Goal: Task Accomplishment & Management: Complete application form

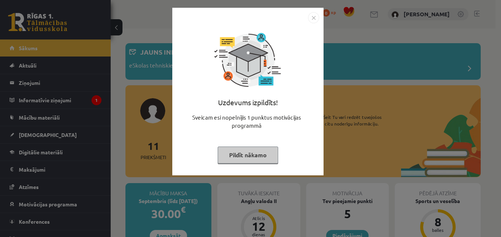
click at [313, 16] on img "Close" at bounding box center [313, 17] width 11 height 11
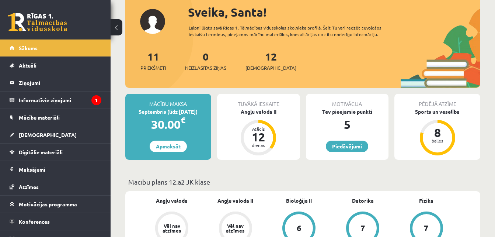
scroll to position [93, 0]
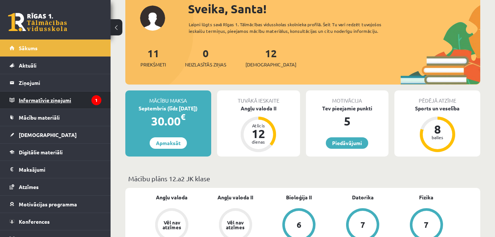
click at [62, 98] on legend "Informatīvie ziņojumi 1" at bounding box center [60, 99] width 83 height 17
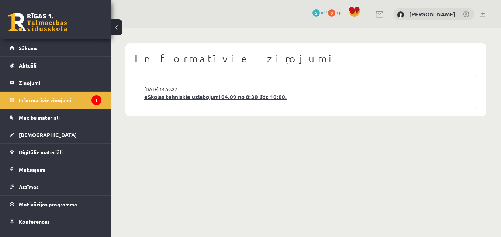
click at [165, 97] on link "eSkolas tehniskie uzlabojumi 04.09 no 8:30 līdz 10:00." at bounding box center [305, 97] width 323 height 8
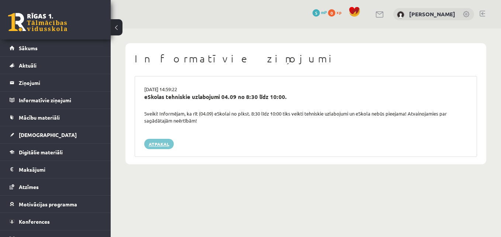
click at [161, 143] on link "Atpakaļ" at bounding box center [159, 144] width 30 height 10
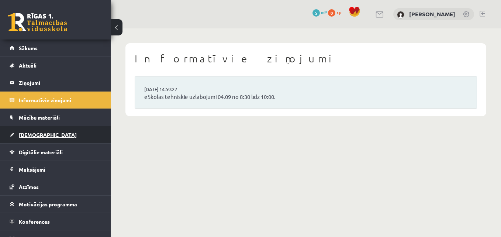
click at [27, 133] on span "[DEMOGRAPHIC_DATA]" at bounding box center [48, 134] width 58 height 7
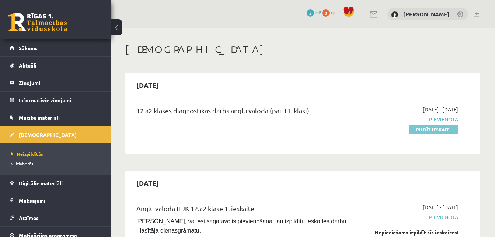
click at [430, 129] on link "Pildīt ieskaiti" at bounding box center [433, 130] width 49 height 10
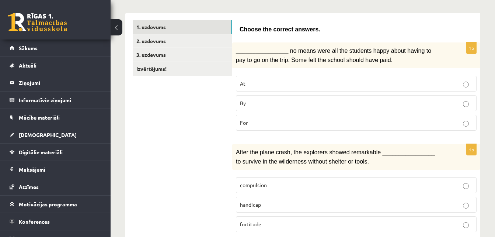
scroll to position [115, 0]
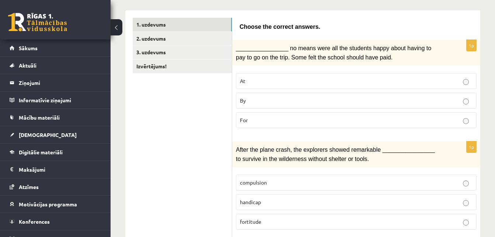
click at [432, 83] on p "At" at bounding box center [356, 81] width 233 height 8
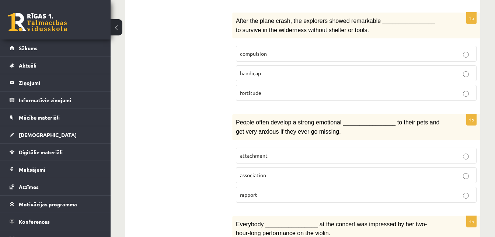
scroll to position [246, 0]
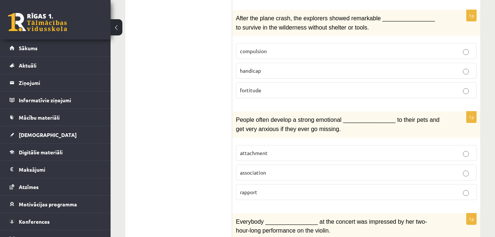
drag, startPoint x: 500, startPoint y: 73, endPoint x: 484, endPoint y: 42, distance: 35.6
click at [256, 87] on span "fortitude" at bounding box center [250, 90] width 21 height 7
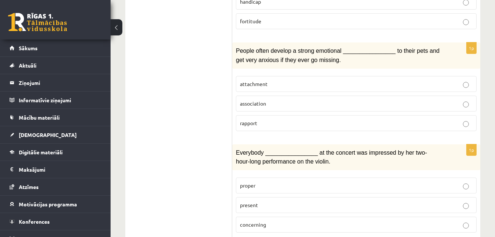
scroll to position [325, 0]
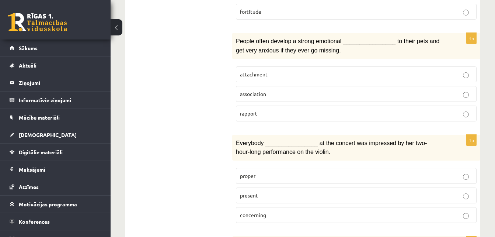
click at [404, 73] on p "attachment" at bounding box center [356, 74] width 233 height 8
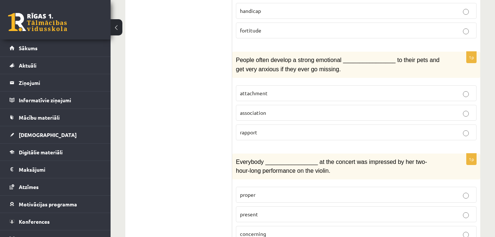
scroll to position [0, 0]
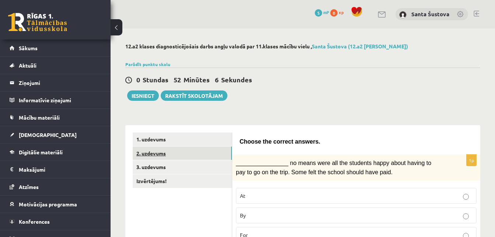
click at [149, 151] on link "2. uzdevums" at bounding box center [182, 153] width 99 height 14
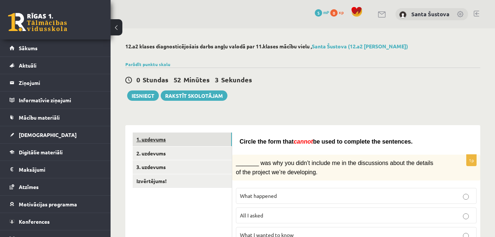
click at [152, 137] on link "1. uzdevums" at bounding box center [182, 139] width 99 height 14
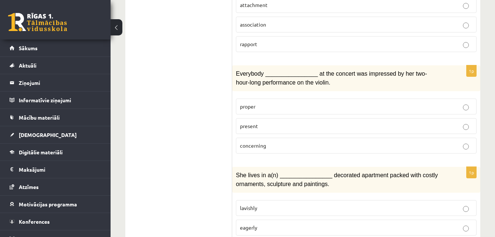
scroll to position [406, 0]
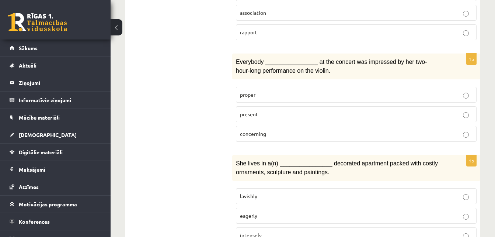
click at [385, 133] on p "concerning" at bounding box center [356, 134] width 233 height 8
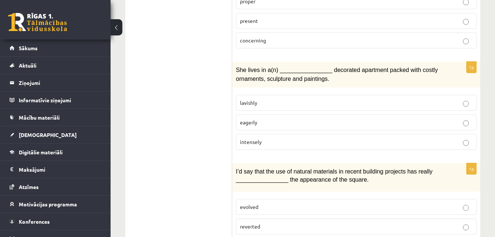
scroll to position [492, 0]
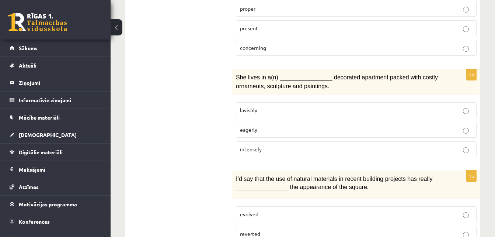
click at [331, 106] on p "lavishly" at bounding box center [356, 110] width 233 height 8
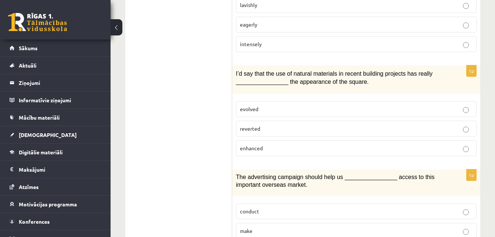
scroll to position [604, 0]
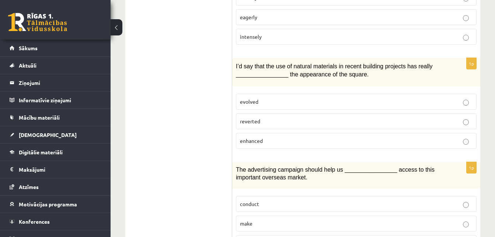
click at [287, 120] on p "reverted" at bounding box center [356, 121] width 233 height 8
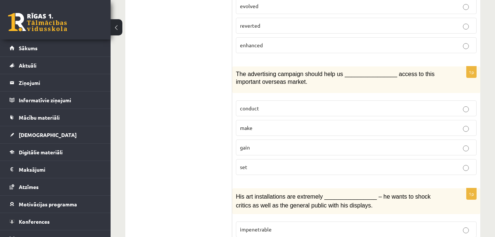
scroll to position [702, 0]
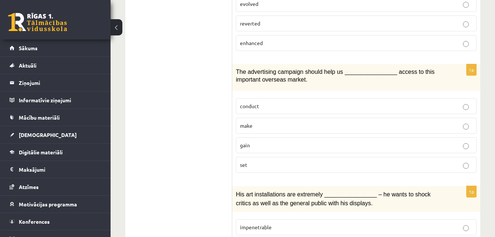
click at [306, 122] on p "make" at bounding box center [356, 126] width 233 height 8
click at [301, 143] on p "gain" at bounding box center [356, 145] width 233 height 8
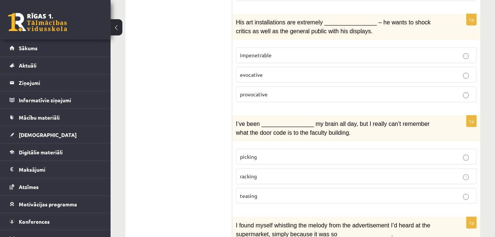
scroll to position [869, 0]
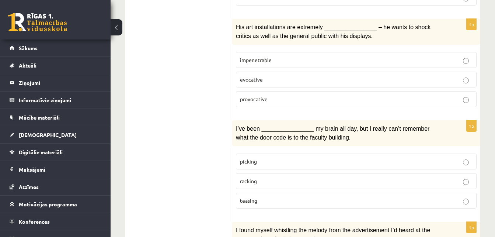
click at [308, 95] on p "provocative" at bounding box center [356, 99] width 233 height 8
click at [282, 76] on p "evocative" at bounding box center [356, 80] width 233 height 8
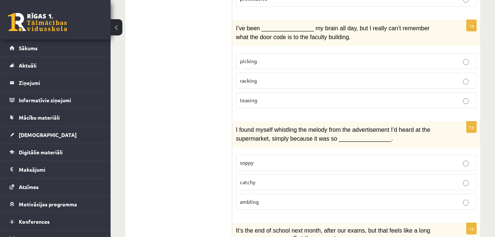
scroll to position [971, 0]
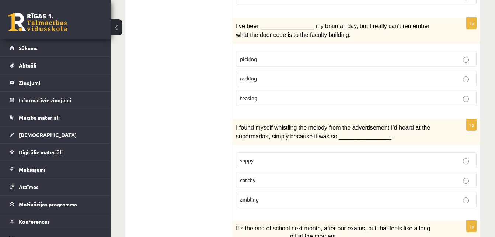
click at [404, 55] on p "picking" at bounding box center [356, 59] width 233 height 8
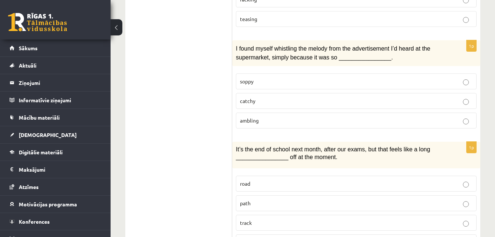
scroll to position [1053, 0]
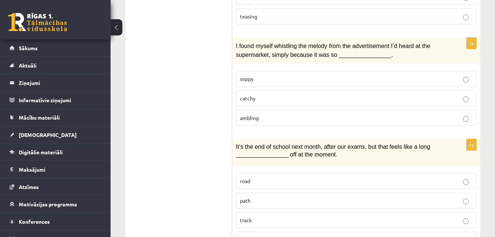
click at [347, 94] on p "catchy" at bounding box center [356, 98] width 233 height 8
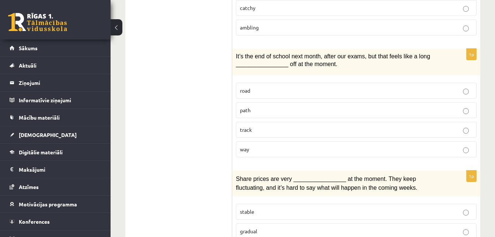
scroll to position [1148, 0]
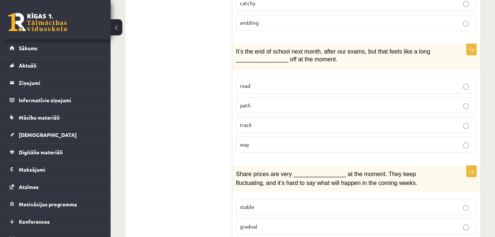
click at [268, 82] on p "road" at bounding box center [356, 86] width 233 height 8
drag, startPoint x: 495, startPoint y: 194, endPoint x: 496, endPoint y: 207, distance: 12.6
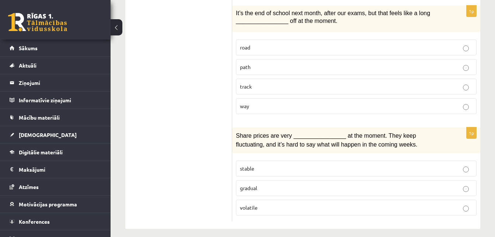
click at [342, 184] on p "gradual" at bounding box center [356, 188] width 233 height 8
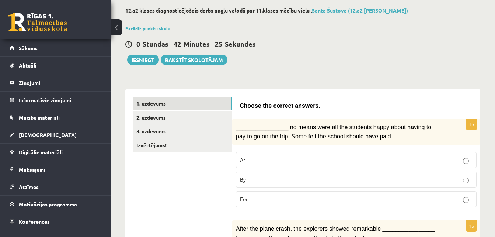
scroll to position [0, 0]
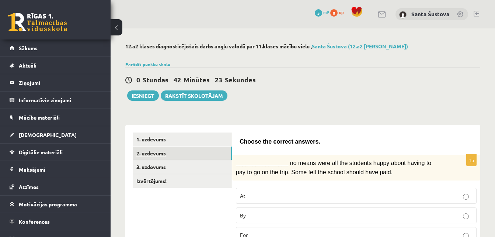
click at [136, 153] on link "2. uzdevums" at bounding box center [182, 153] width 99 height 14
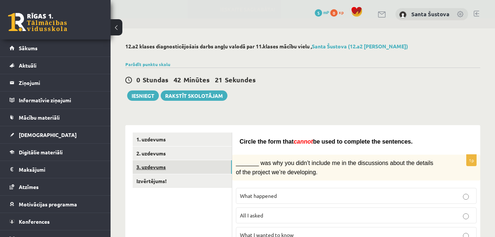
click at [147, 166] on link "3. uzdevums" at bounding box center [182, 167] width 99 height 14
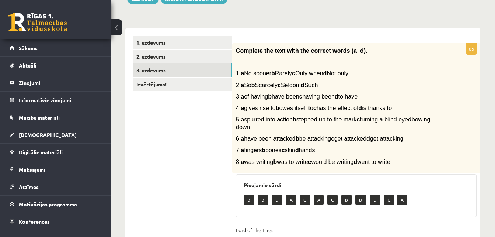
scroll to position [8, 0]
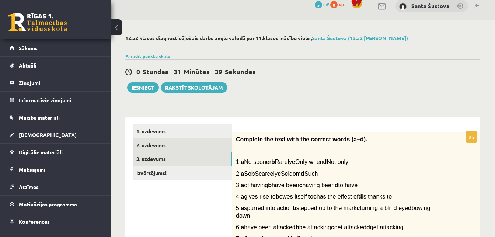
click at [156, 146] on link "2. uzdevums" at bounding box center [182, 145] width 99 height 14
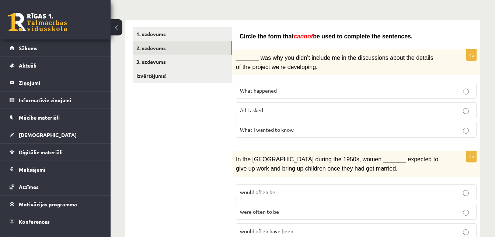
scroll to position [107, 0]
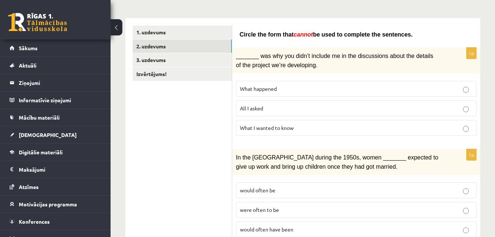
click at [450, 126] on p "What I wanted to know" at bounding box center [356, 128] width 233 height 8
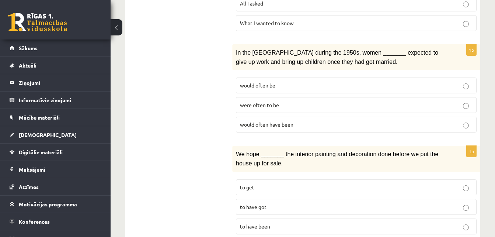
scroll to position [215, 0]
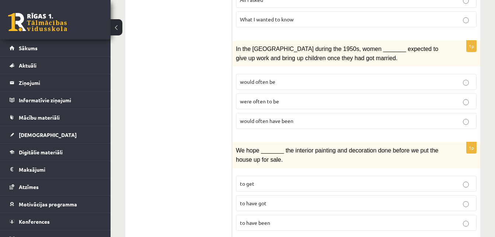
click at [282, 101] on p "were often to be" at bounding box center [356, 101] width 233 height 8
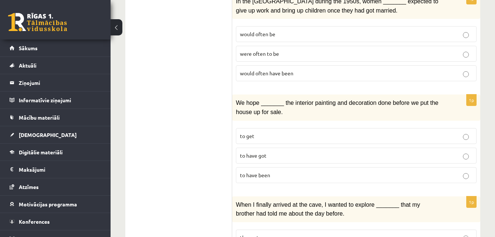
scroll to position [271, 0]
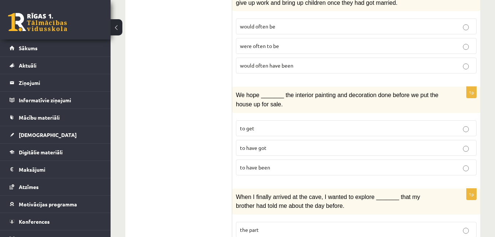
click at [278, 146] on p "to have got" at bounding box center [356, 148] width 233 height 8
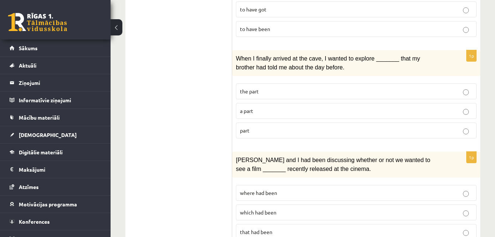
scroll to position [411, 0]
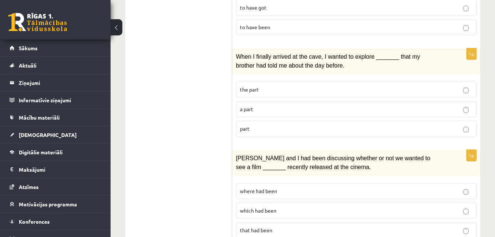
click at [352, 127] on p "part" at bounding box center [356, 129] width 233 height 8
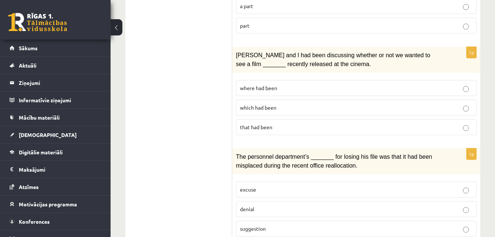
scroll to position [516, 0]
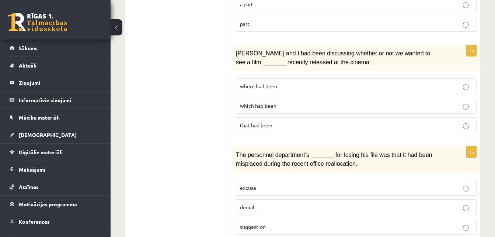
click at [328, 122] on p "that had been" at bounding box center [356, 125] width 233 height 8
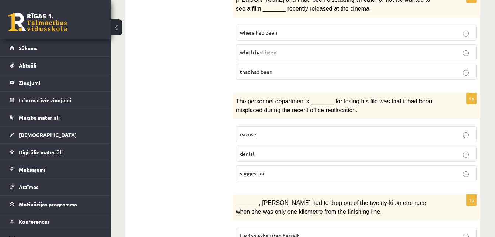
scroll to position [579, 0]
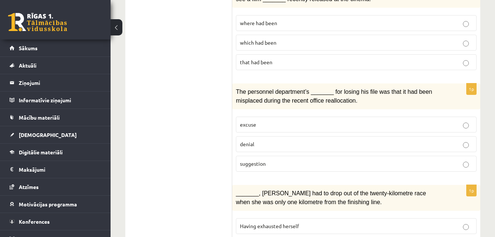
click at [301, 160] on p "suggestion" at bounding box center [356, 164] width 233 height 8
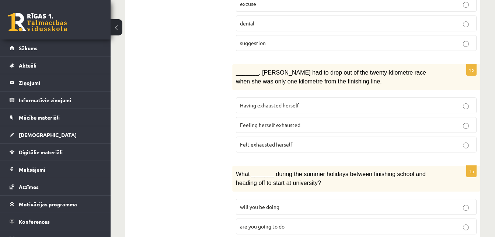
scroll to position [705, 0]
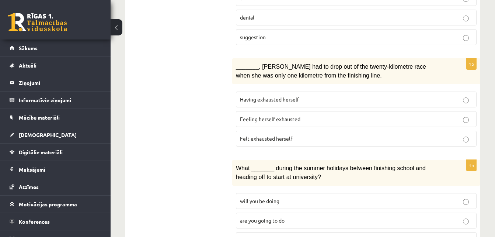
click at [326, 115] on p "Feeling herself exhausted" at bounding box center [356, 119] width 233 height 8
click at [340, 91] on label "Having exhausted herself" at bounding box center [356, 99] width 241 height 16
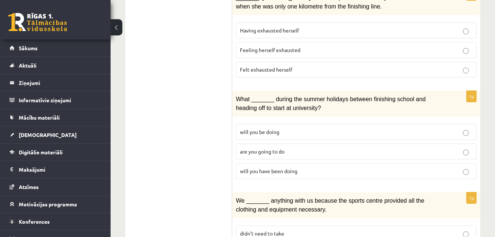
scroll to position [778, 0]
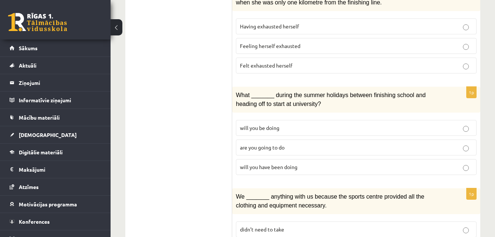
click at [342, 159] on label "will you have been doing" at bounding box center [356, 167] width 241 height 16
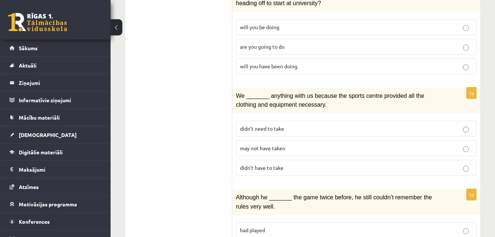
scroll to position [881, 0]
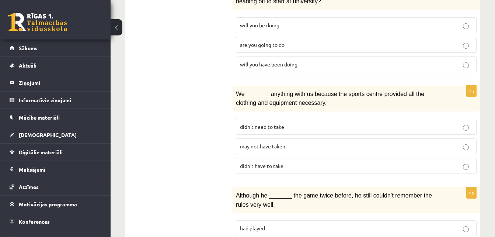
click at [269, 162] on span "didn’t have to take" at bounding box center [262, 165] width 44 height 7
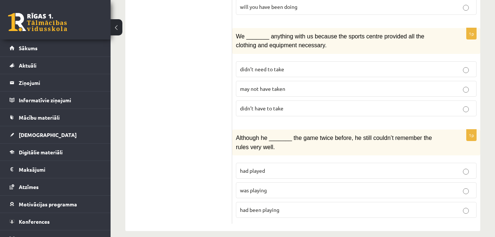
scroll to position [940, 0]
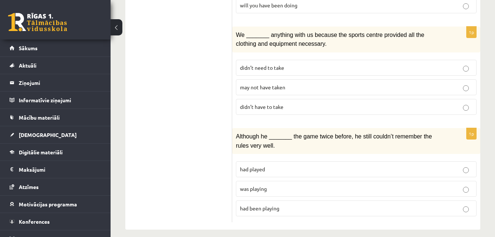
click at [356, 181] on label "was playing" at bounding box center [356, 189] width 241 height 16
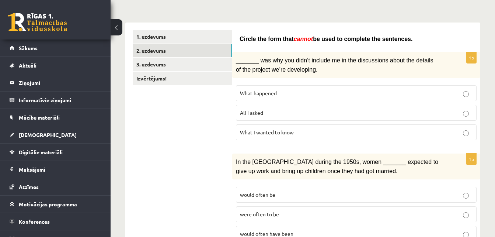
scroll to position [34, 0]
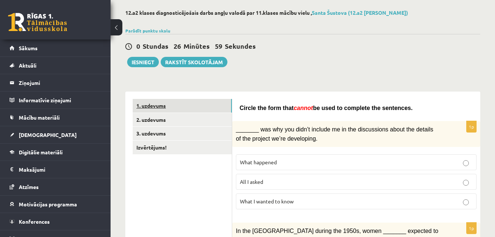
click at [147, 105] on link "1. uzdevums" at bounding box center [182, 106] width 99 height 14
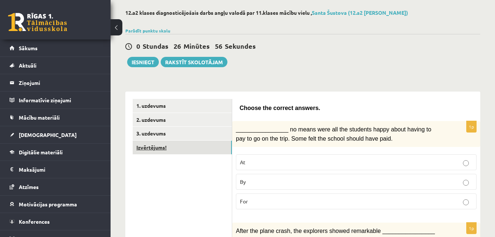
click at [156, 146] on link "Izvērtējums!" at bounding box center [182, 148] width 99 height 14
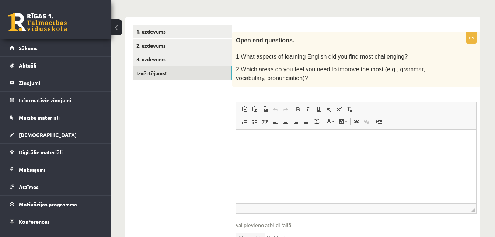
scroll to position [106, 0]
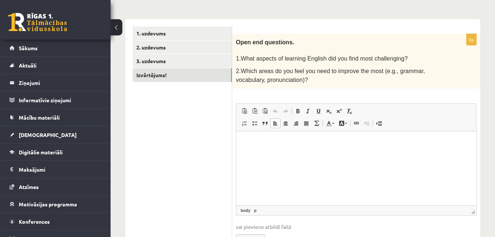
click at [259, 148] on html at bounding box center [356, 142] width 240 height 22
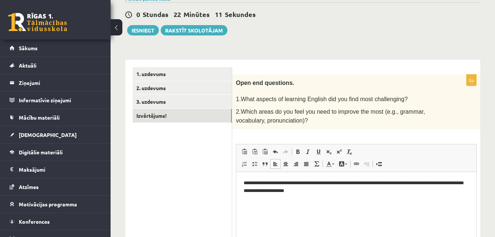
scroll to position [52, 0]
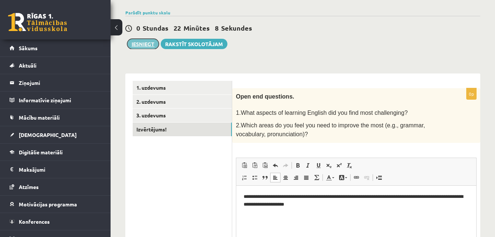
click at [138, 43] on button "Iesniegt" at bounding box center [143, 44] width 32 height 10
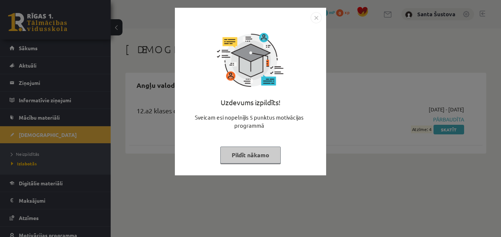
click at [243, 155] on button "Pildīt nākamo" at bounding box center [250, 154] width 60 height 17
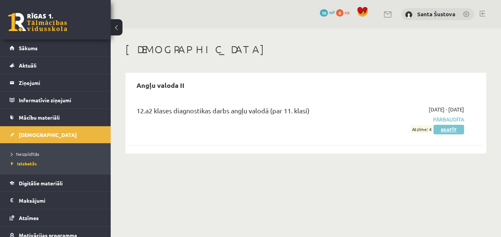
click at [453, 129] on link "Skatīt" at bounding box center [448, 130] width 31 height 10
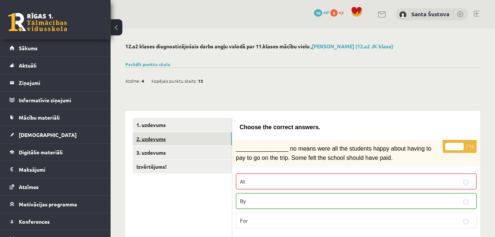
click at [146, 139] on link "2. uzdevums" at bounding box center [182, 139] width 99 height 14
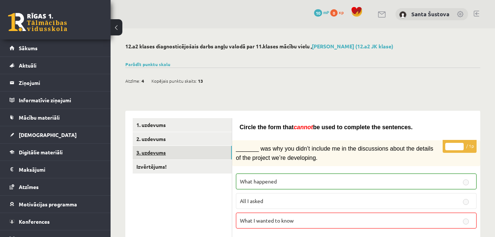
click at [149, 153] on link "3. uzdevums" at bounding box center [182, 153] width 99 height 14
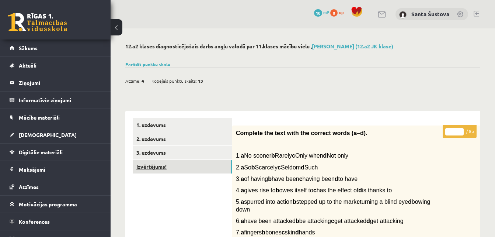
click at [151, 165] on link "Izvērtējums!" at bounding box center [182, 167] width 99 height 14
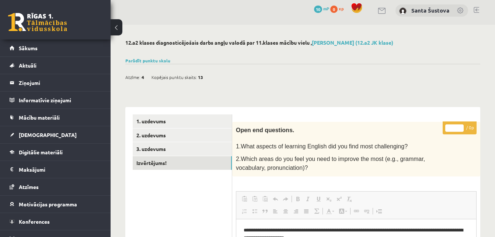
scroll to position [1, 0]
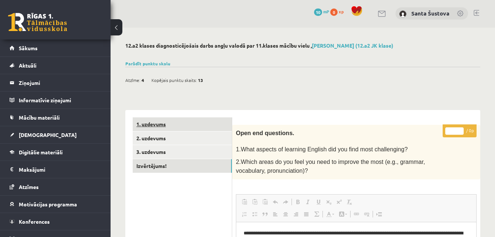
click at [143, 120] on link "1. uzdevums" at bounding box center [182, 124] width 99 height 14
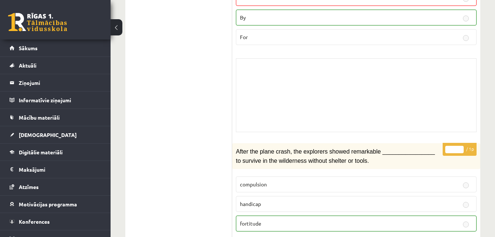
scroll to position [175, 0]
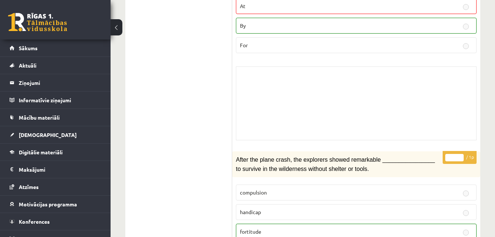
drag, startPoint x: 495, startPoint y: 39, endPoint x: 495, endPoint y: 60, distance: 20.7
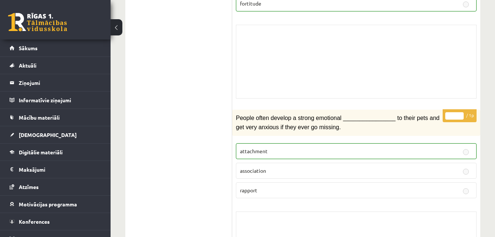
scroll to position [407, 0]
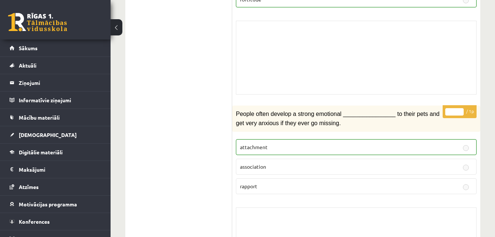
drag, startPoint x: 495, startPoint y: 56, endPoint x: 493, endPoint y: 63, distance: 7.3
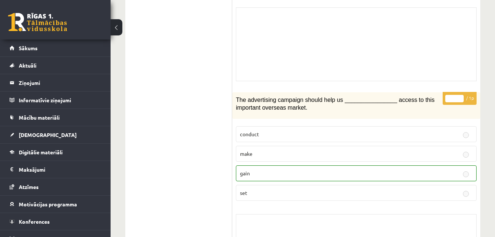
scroll to position [1172, 0]
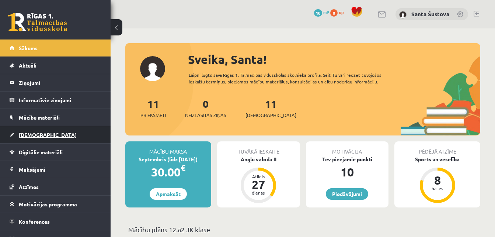
click at [28, 136] on span "[DEMOGRAPHIC_DATA]" at bounding box center [48, 134] width 58 height 7
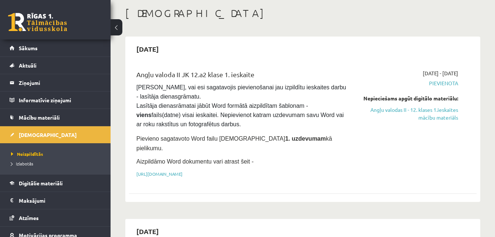
scroll to position [33, 0]
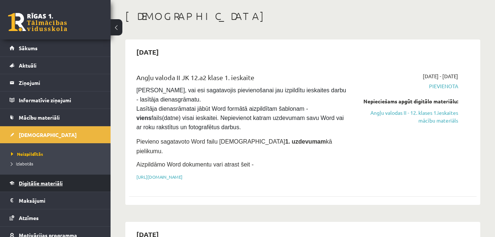
click at [32, 181] on span "Digitālie materiāli" at bounding box center [41, 183] width 44 height 7
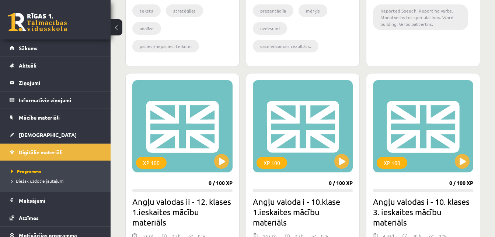
scroll to position [383, 0]
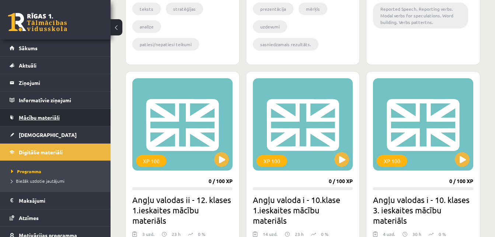
click at [34, 119] on span "Mācību materiāli" at bounding box center [39, 117] width 41 height 7
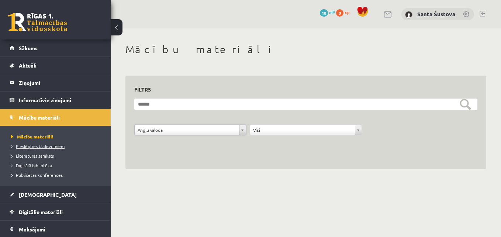
click at [39, 146] on span "Pieslēgties Uzdevumiem" at bounding box center [37, 146] width 53 height 6
click at [40, 165] on span "Digitālā bibliotēka" at bounding box center [31, 165] width 41 height 6
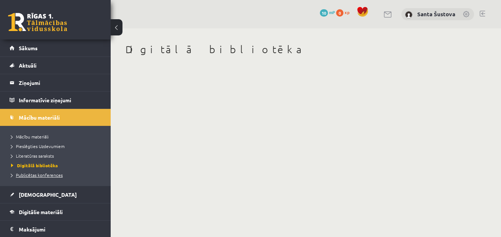
click at [46, 174] on span "Publicētas konferences" at bounding box center [37, 175] width 52 height 6
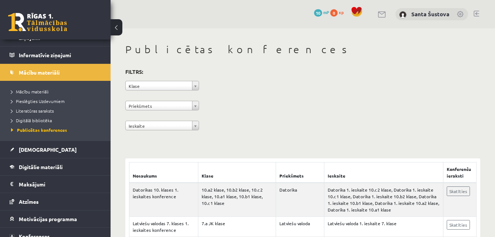
scroll to position [56, 0]
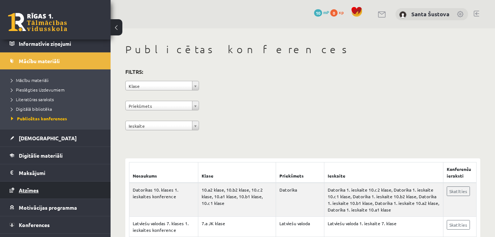
click at [27, 191] on span "Atzīmes" at bounding box center [29, 190] width 20 height 7
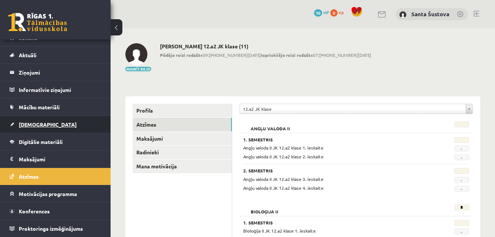
click at [29, 126] on span "[DEMOGRAPHIC_DATA]" at bounding box center [48, 124] width 58 height 7
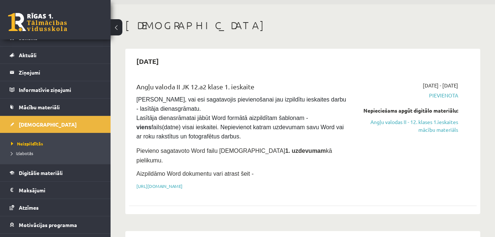
scroll to position [27, 0]
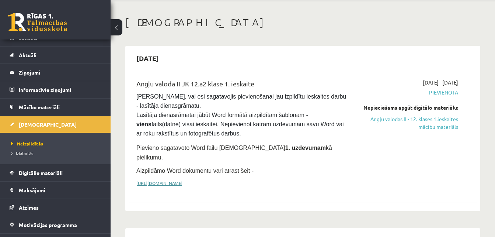
click at [183, 180] on link "[URL][DOMAIN_NAME]" at bounding box center [159, 183] width 46 height 6
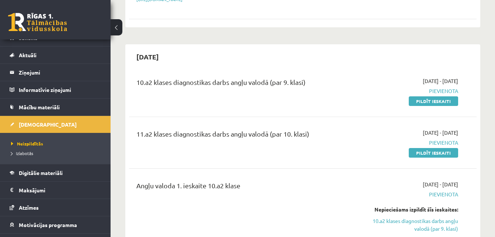
scroll to position [205, 0]
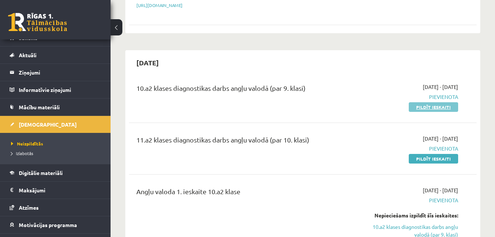
click at [439, 102] on link "Pildīt ieskaiti" at bounding box center [433, 107] width 49 height 10
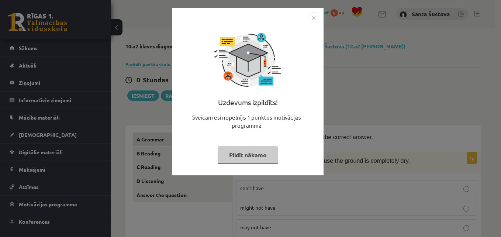
click at [316, 17] on img "Close" at bounding box center [313, 17] width 11 height 11
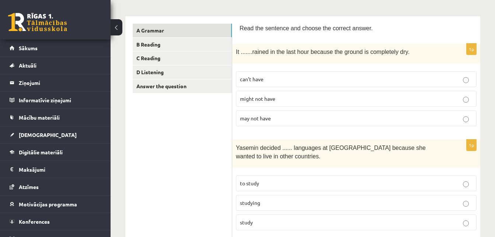
scroll to position [112, 0]
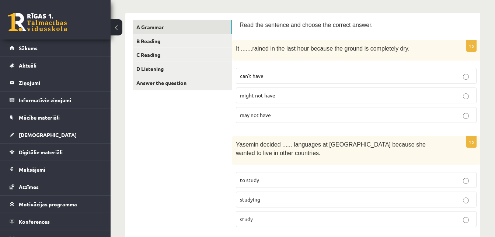
click at [295, 114] on p "may not have" at bounding box center [356, 115] width 233 height 8
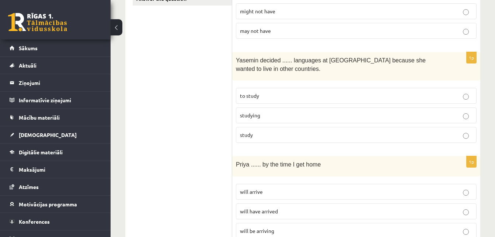
scroll to position [200, 0]
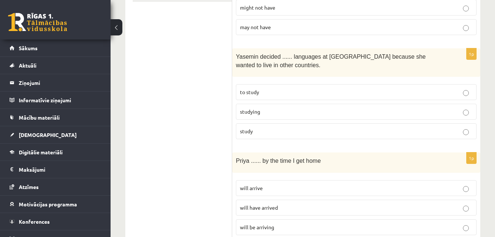
click at [356, 90] on p "to study" at bounding box center [356, 92] width 233 height 8
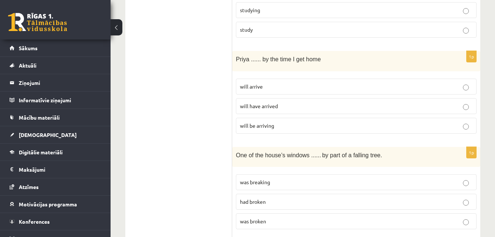
scroll to position [298, 0]
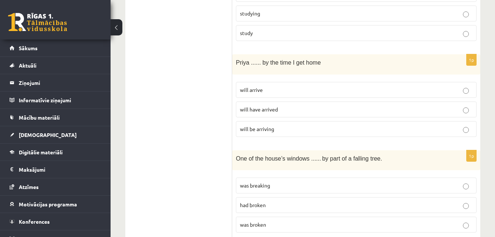
click at [287, 107] on p "will have arrived" at bounding box center [356, 109] width 233 height 8
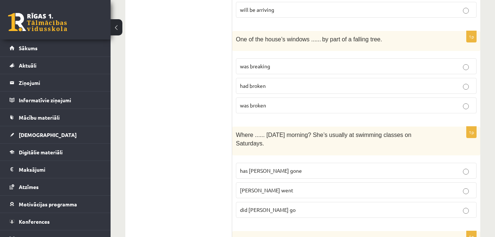
scroll to position [406, 0]
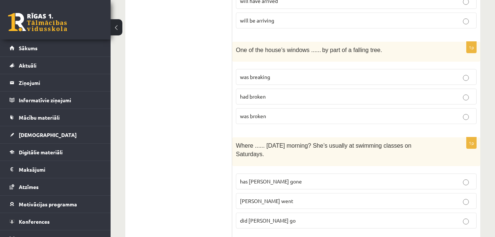
click at [313, 100] on p "had broken" at bounding box center [356, 97] width 233 height 8
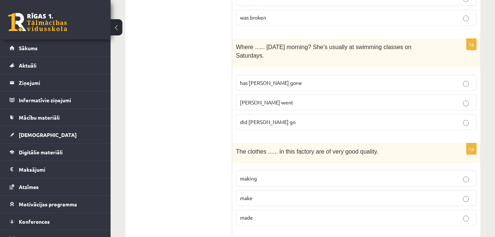
scroll to position [508, 0]
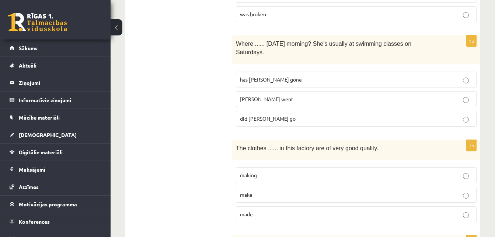
click at [336, 115] on p "did [PERSON_NAME] go" at bounding box center [356, 119] width 233 height 8
